Goal: Information Seeking & Learning: Learn about a topic

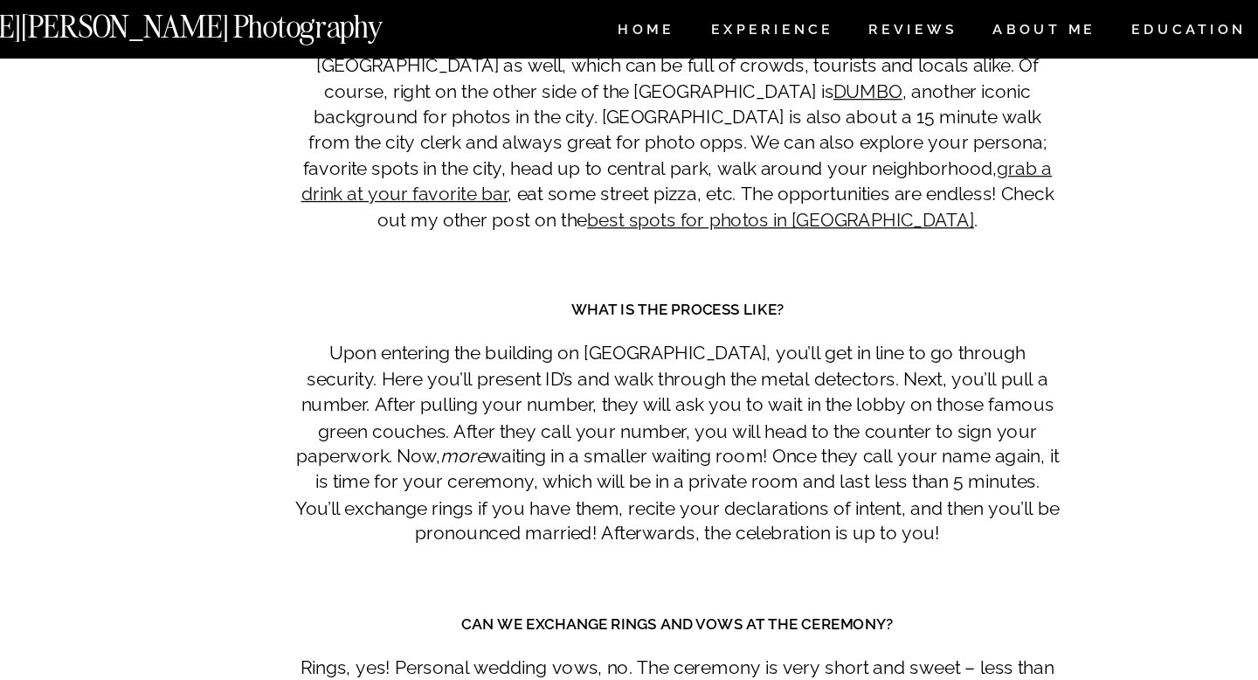
scroll to position [8259, 0]
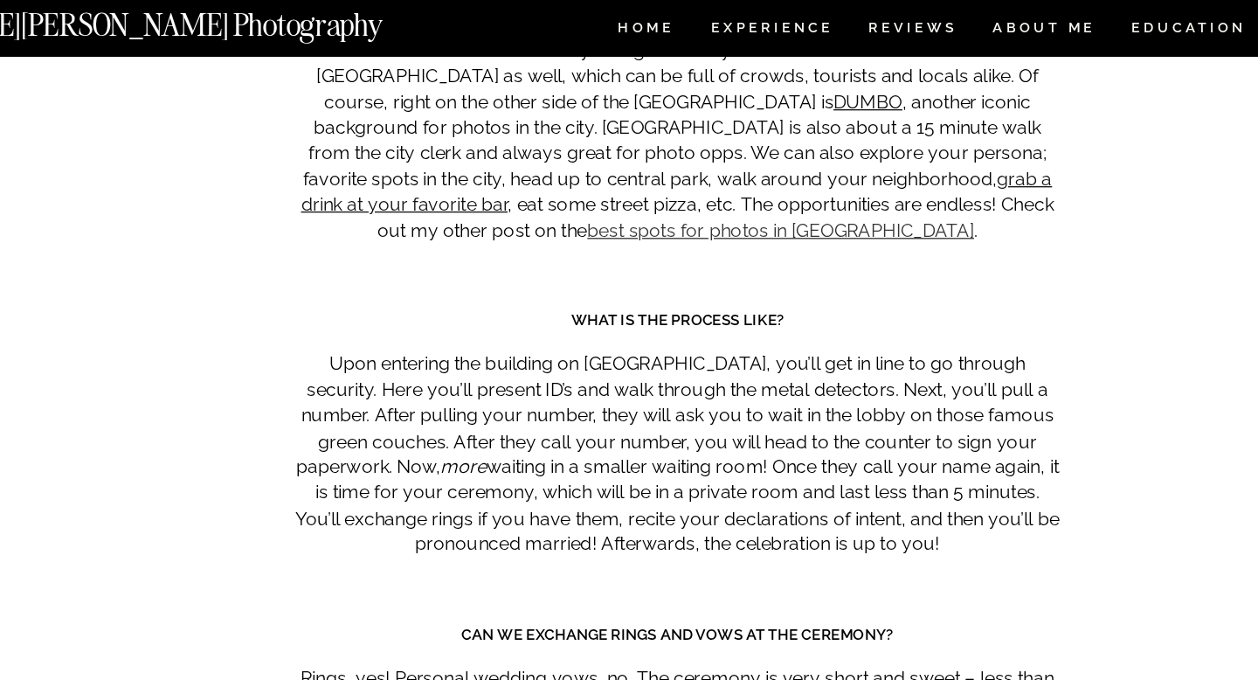
click at [824, 169] on link "best spots for photos in [GEOGRAPHIC_DATA]" at bounding box center [708, 177] width 294 height 17
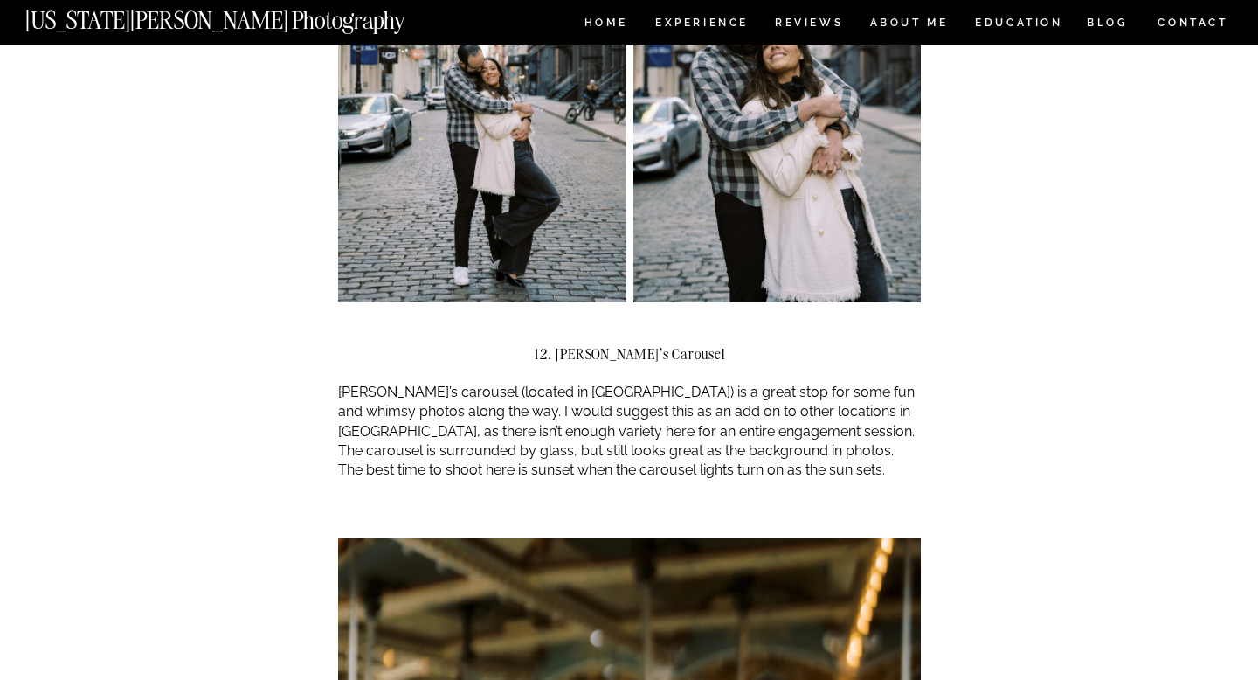
scroll to position [8216, 0]
